Goal: Task Accomplishment & Management: Manage account settings

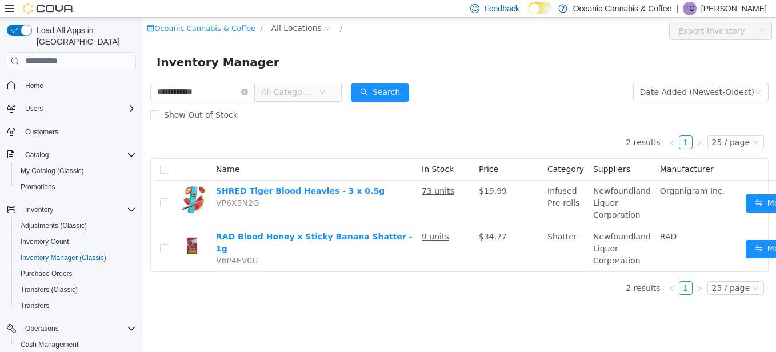
scroll to position [43, 0]
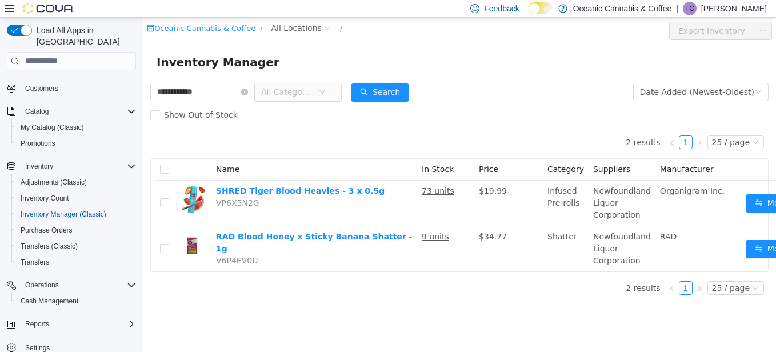
click at [143, 104] on html "**********" at bounding box center [459, 184] width 633 height 334
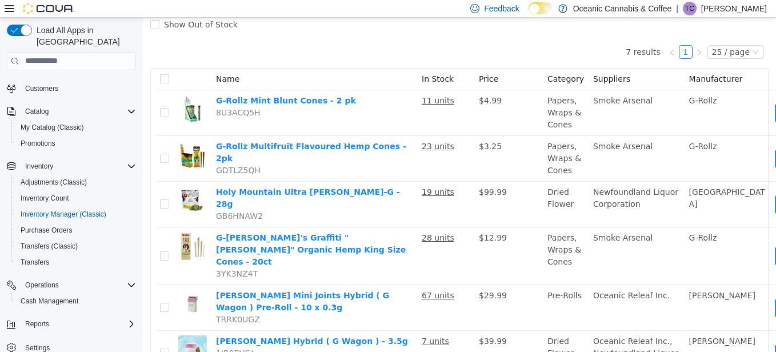
scroll to position [21, 0]
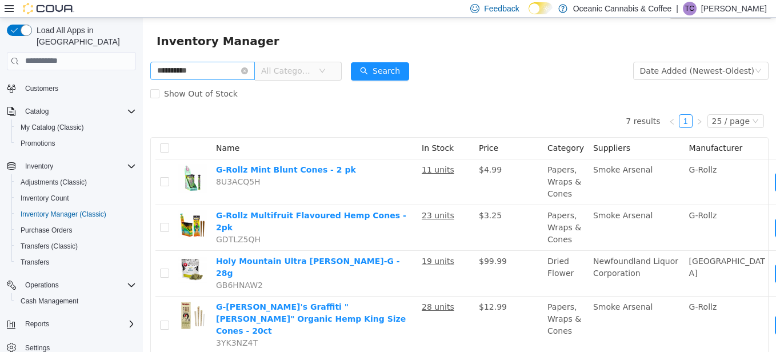
type input "**********"
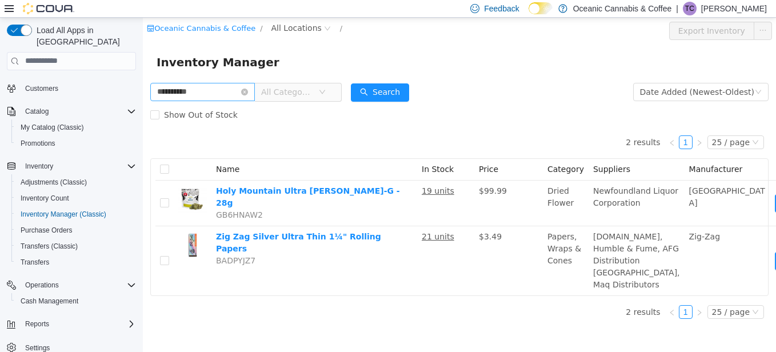
scroll to position [9, 0]
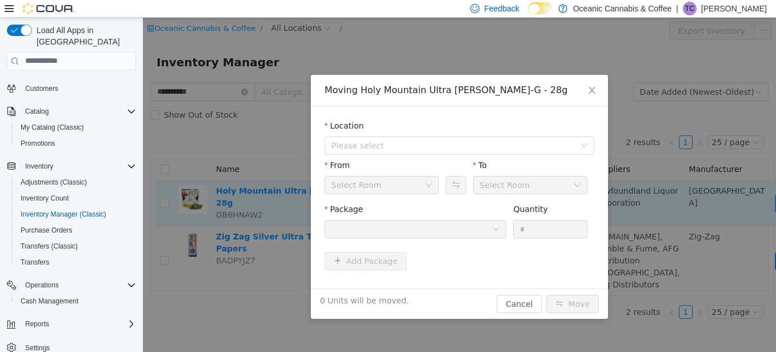
click at [751, 194] on div "Moving Holy Mountain Ultra [PERSON_NAME]-G - 28g Location Please select From Se…" at bounding box center [459, 184] width 633 height 334
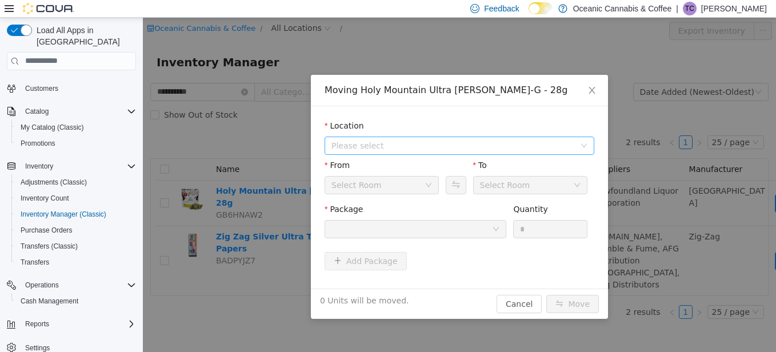
click at [376, 151] on span "Please select" at bounding box center [455, 145] width 248 height 17
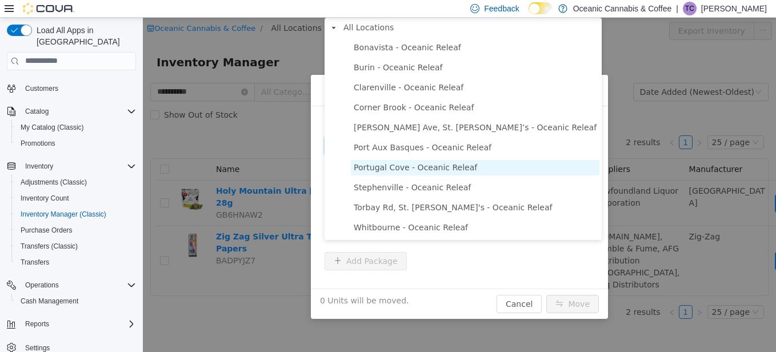
click at [414, 171] on span "Portugal Cove - Oceanic Releaf" at bounding box center [415, 166] width 123 height 9
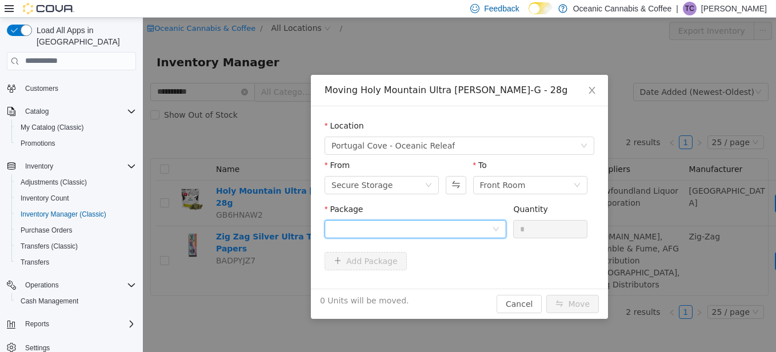
click at [376, 230] on div at bounding box center [411, 228] width 160 height 17
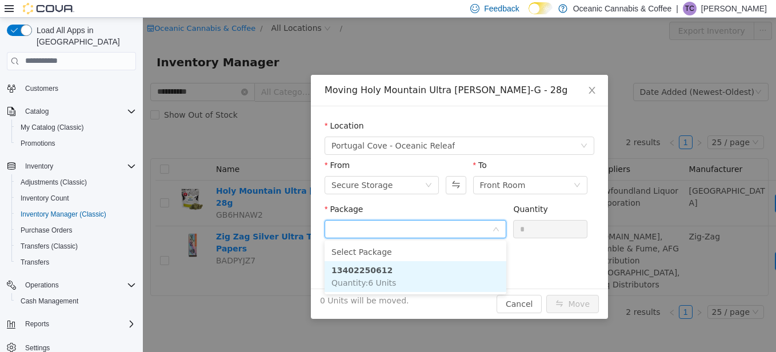
click at [375, 265] on strong "13402250612" at bounding box center [361, 269] width 61 height 9
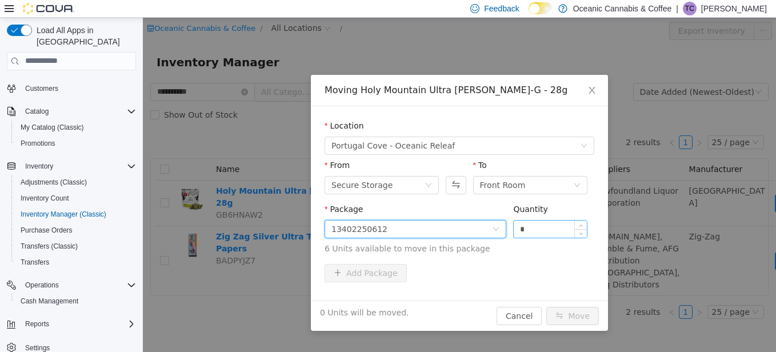
click at [552, 225] on input "*" at bounding box center [549, 228] width 73 height 17
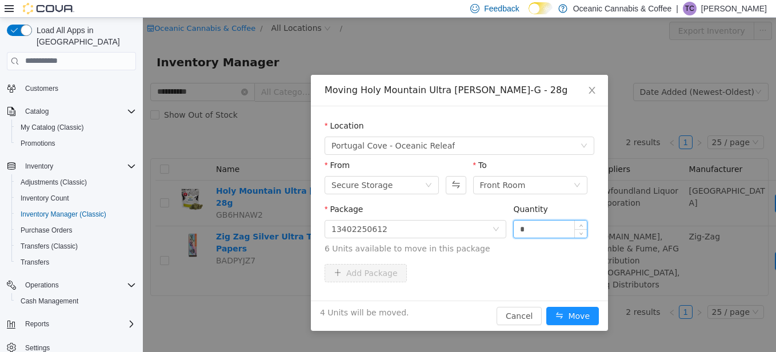
type input "*"
click at [546, 306] on button "Move" at bounding box center [572, 315] width 53 height 18
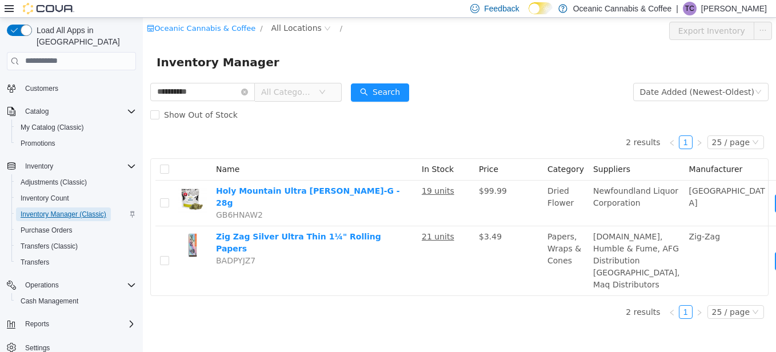
click at [55, 210] on span "Inventory Manager (Classic)" at bounding box center [64, 214] width 86 height 9
click at [57, 207] on span "Inventory Manager (Classic)" at bounding box center [64, 214] width 86 height 14
drag, startPoint x: 195, startPoint y: 90, endPoint x: 163, endPoint y: 99, distance: 33.3
click at [168, 95] on input "**********" at bounding box center [202, 91] width 105 height 18
type input "*"
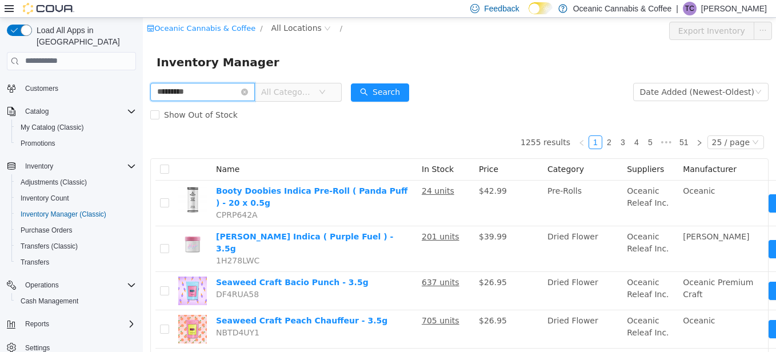
type input "*********"
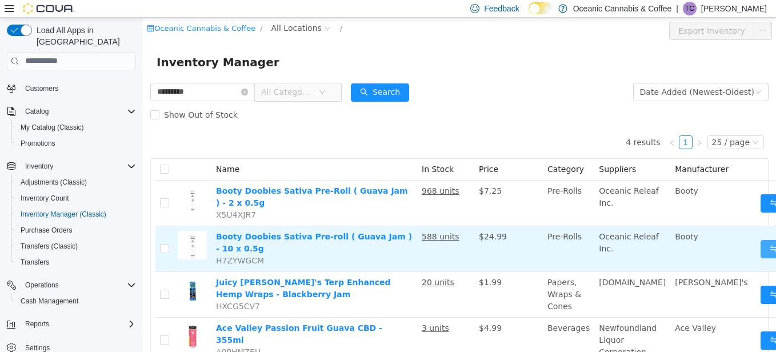
click at [760, 239] on button "Move" at bounding box center [786, 248] width 53 height 18
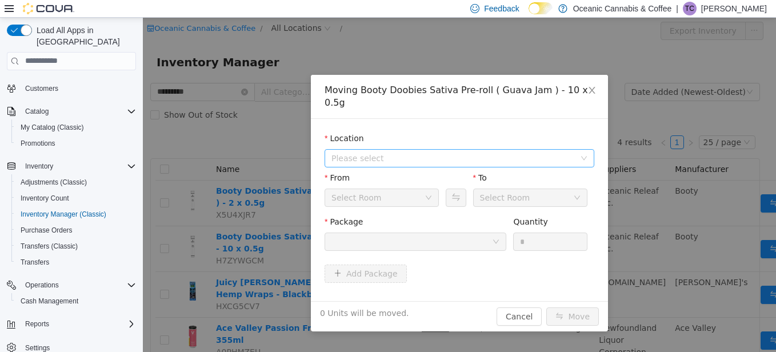
click at [379, 151] on span "Please select" at bounding box center [455, 157] width 248 height 17
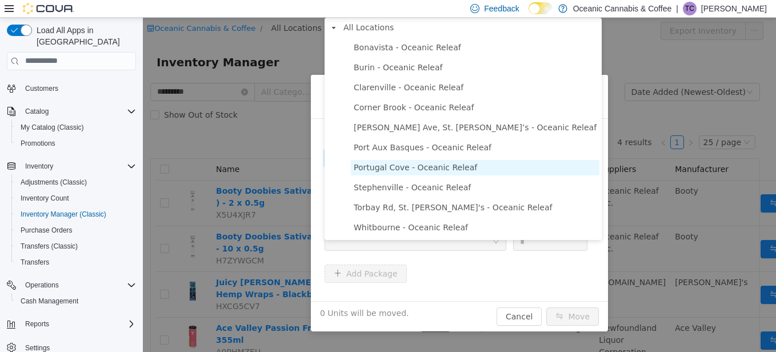
click at [382, 164] on span "Portugal Cove - Oceanic Releaf" at bounding box center [415, 166] width 123 height 9
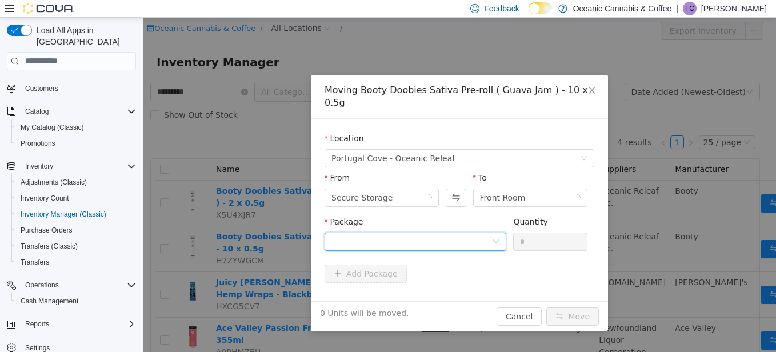
click at [379, 232] on div at bounding box center [411, 240] width 160 height 17
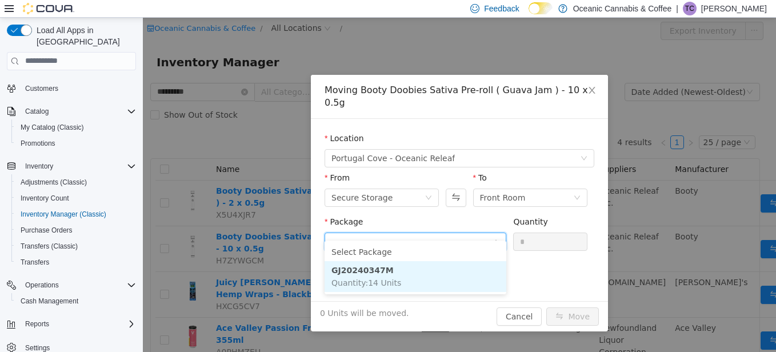
click at [372, 272] on strong "GJ20240347M" at bounding box center [362, 269] width 62 height 9
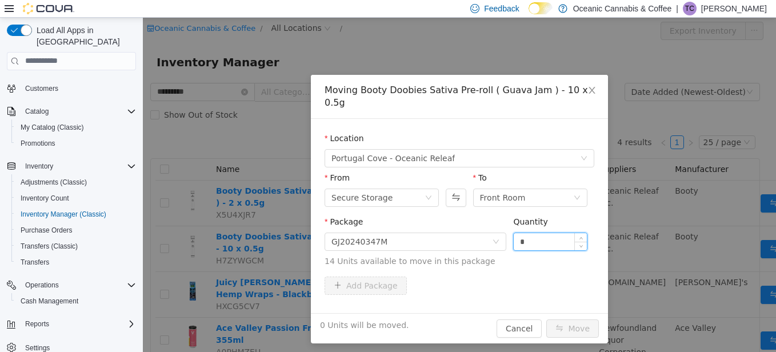
click at [536, 232] on input "*" at bounding box center [549, 240] width 73 height 17
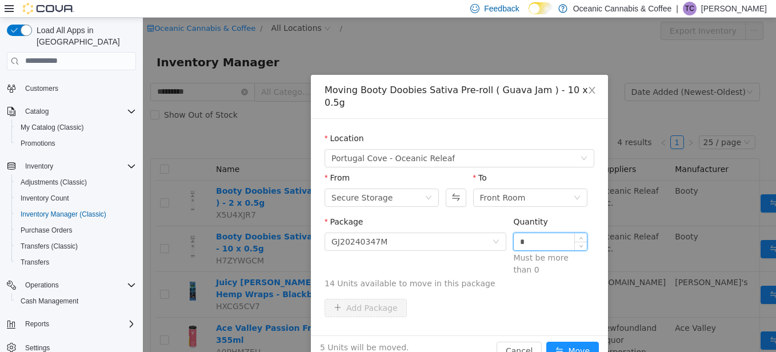
type input "*"
click at [546, 341] on button "Move" at bounding box center [572, 350] width 53 height 18
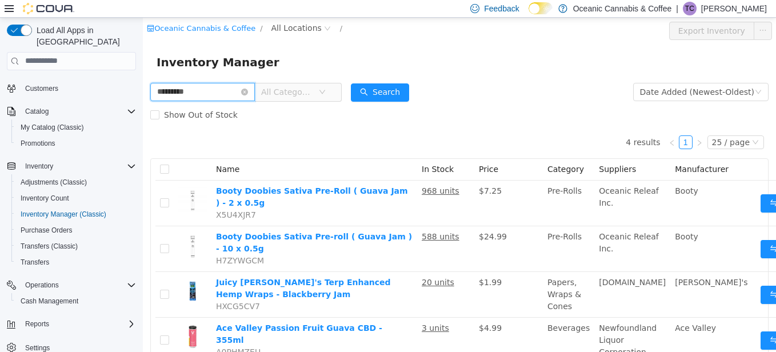
drag, startPoint x: 213, startPoint y: 90, endPoint x: 138, endPoint y: 99, distance: 75.9
click at [143, 99] on html "Oceanic Cannabis & Coffee / All Locations / Export Inventory Inventory Manager …" at bounding box center [459, 184] width 633 height 334
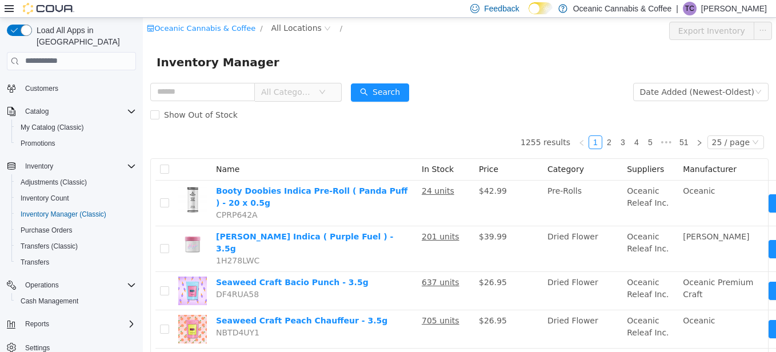
click at [304, 49] on div "Inventory Manager" at bounding box center [459, 61] width 633 height 37
click at [246, 96] on input "text" at bounding box center [202, 91] width 105 height 18
click at [327, 34] on div "Oceanic Cannabis & Coffee / All Locations /" at bounding box center [407, 28] width 520 height 14
click at [283, 25] on span "All Locations" at bounding box center [296, 27] width 50 height 13
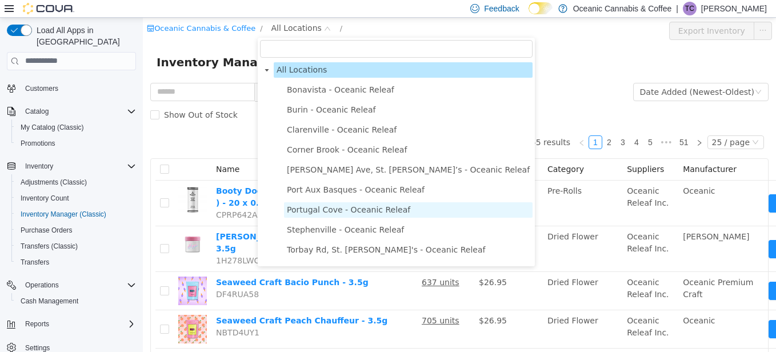
click at [317, 217] on span "Portugal Cove - Oceanic Releaf" at bounding box center [408, 209] width 248 height 15
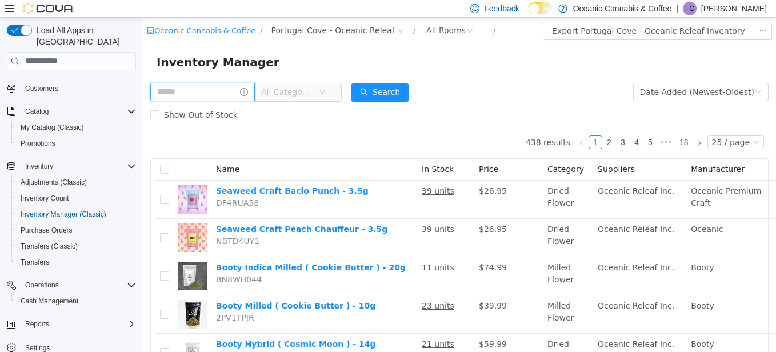
click at [200, 93] on input "text" at bounding box center [202, 91] width 105 height 18
click at [186, 71] on div "Inventory Manager" at bounding box center [459, 61] width 633 height 37
drag, startPoint x: 186, startPoint y: 71, endPoint x: 166, endPoint y: 96, distance: 31.7
click at [166, 96] on input "text" at bounding box center [202, 91] width 105 height 18
